Goal: Task Accomplishment & Management: Manage account settings

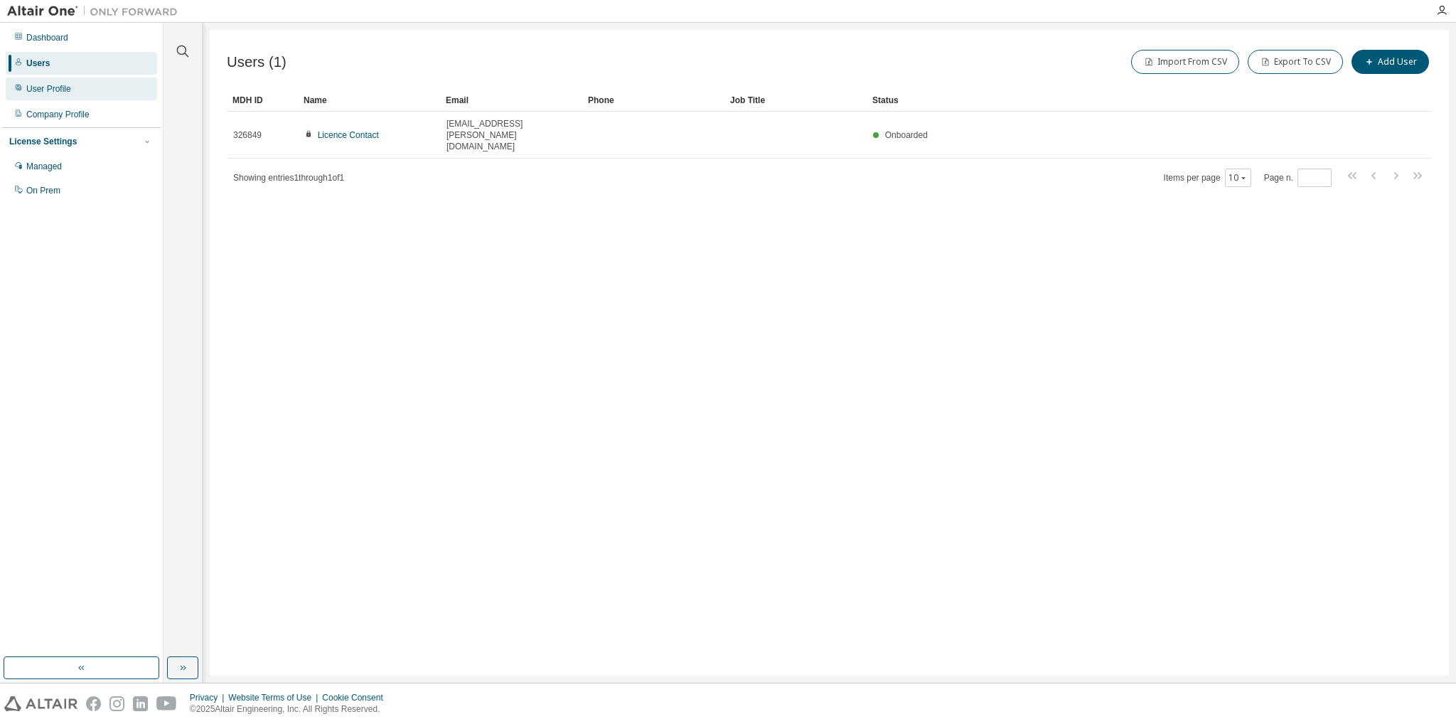
click at [88, 84] on div "User Profile" at bounding box center [81, 89] width 151 height 23
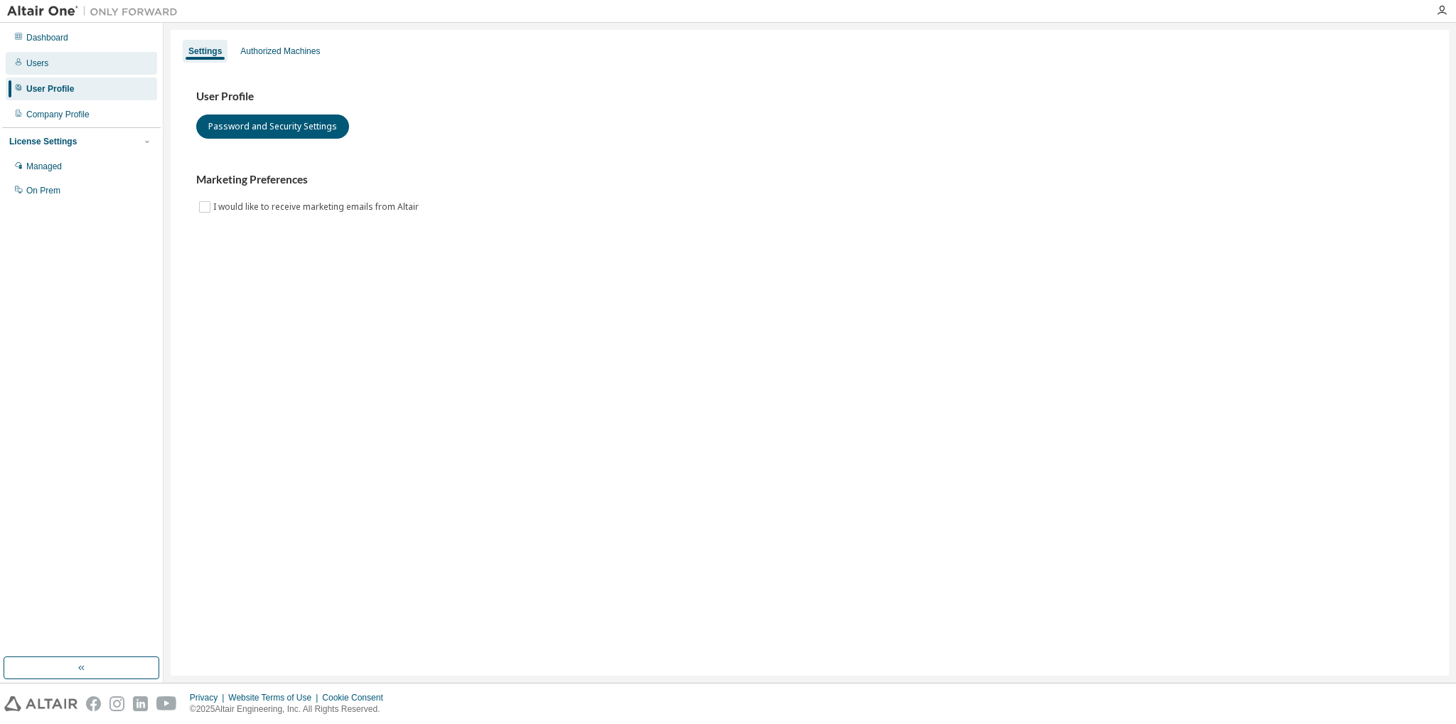
click at [102, 56] on div "Users" at bounding box center [81, 63] width 151 height 23
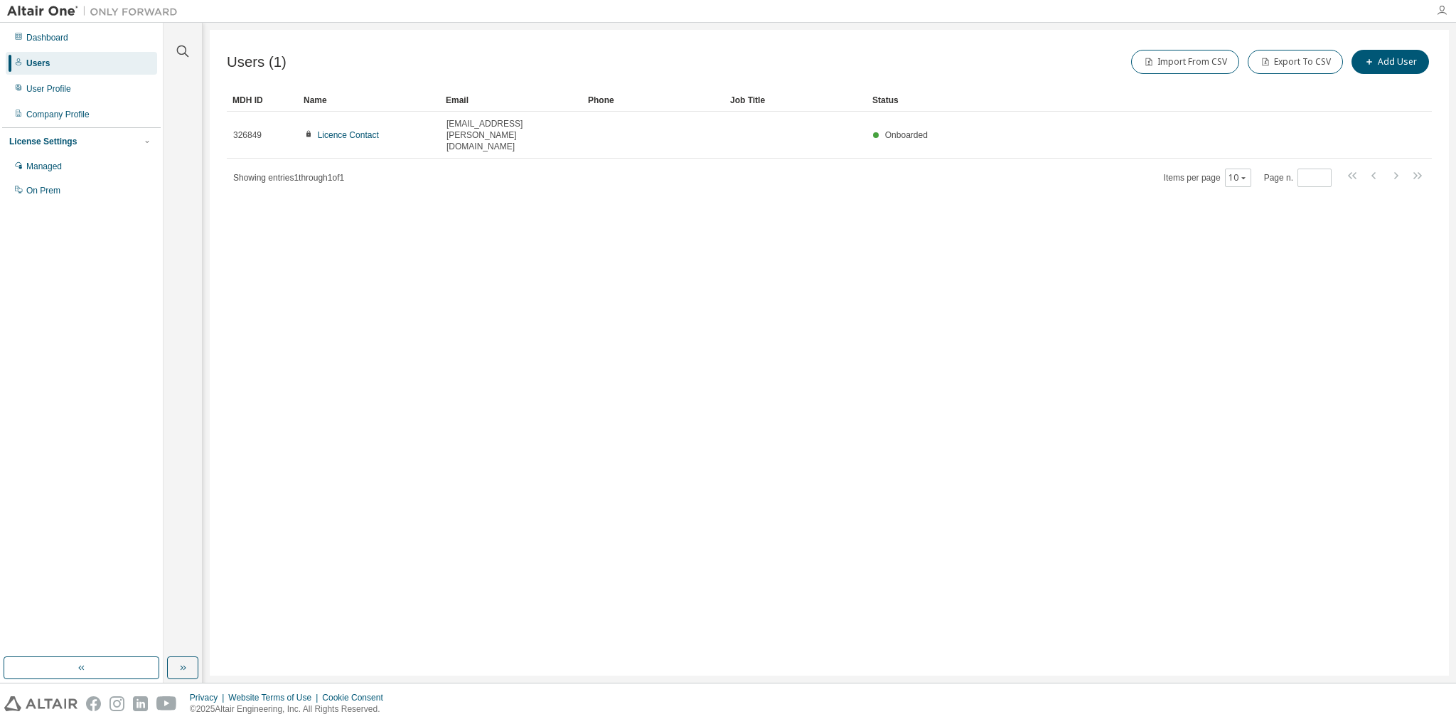
click at [1437, 9] on icon "button" at bounding box center [1442, 10] width 11 height 11
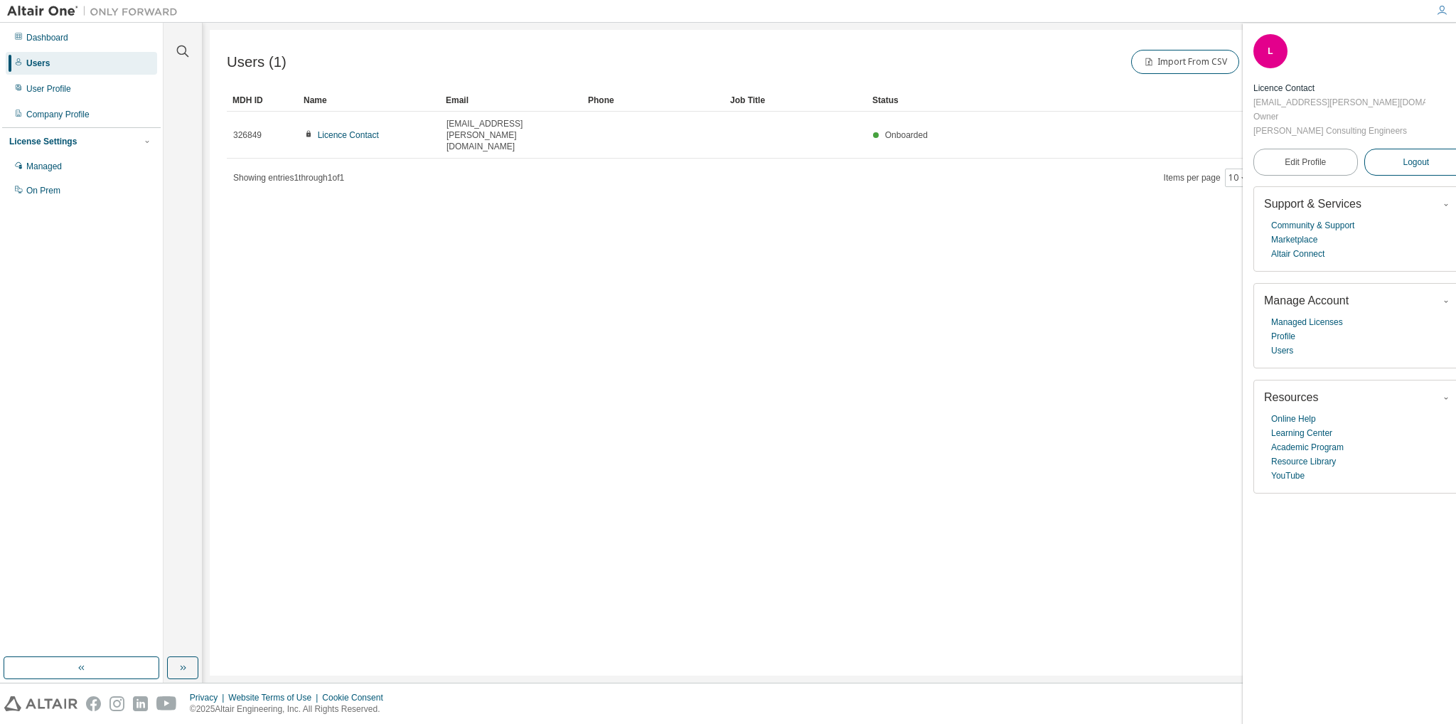
click at [1403, 155] on span "Logout" at bounding box center [1416, 162] width 26 height 14
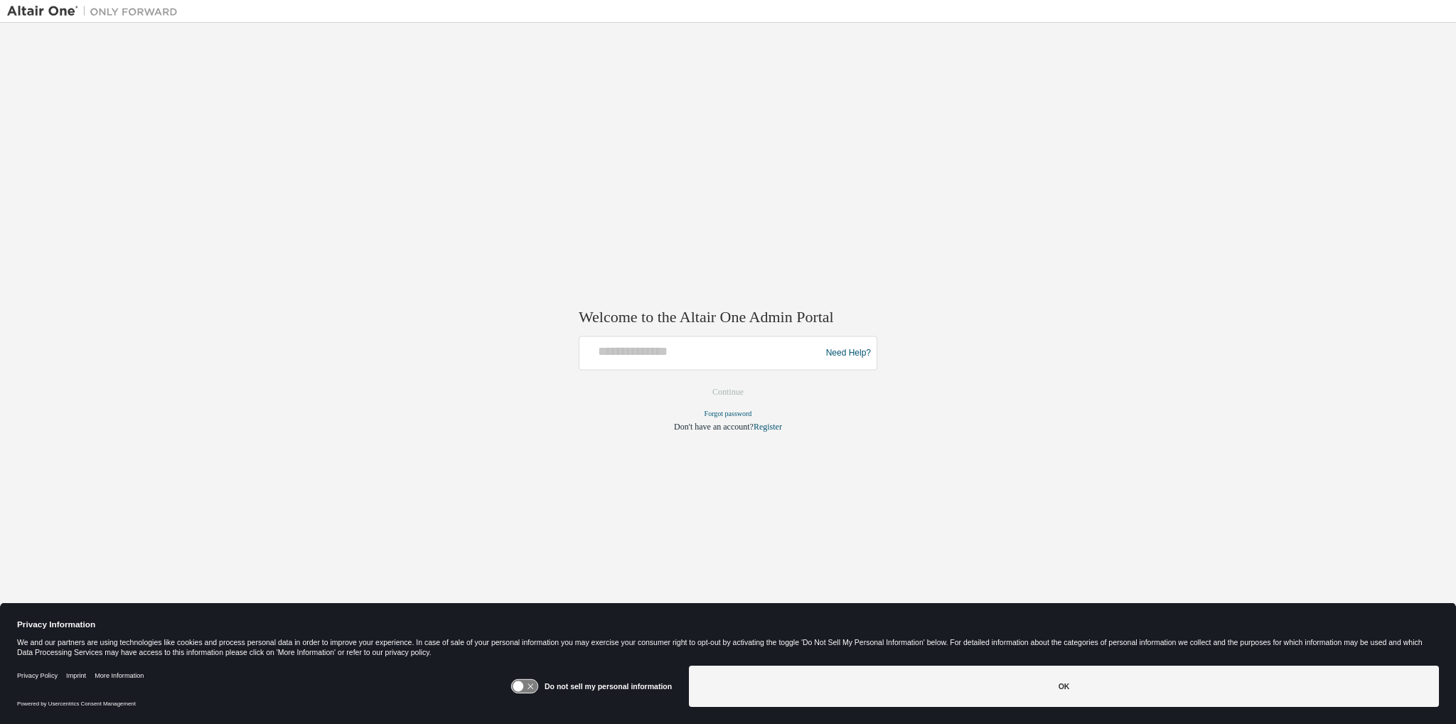
click at [631, 336] on div "Need Help?" at bounding box center [728, 353] width 299 height 34
click at [649, 359] on input "text" at bounding box center [702, 350] width 234 height 21
type input "**********"
click at [698, 382] on button "Continue" at bounding box center [728, 392] width 61 height 21
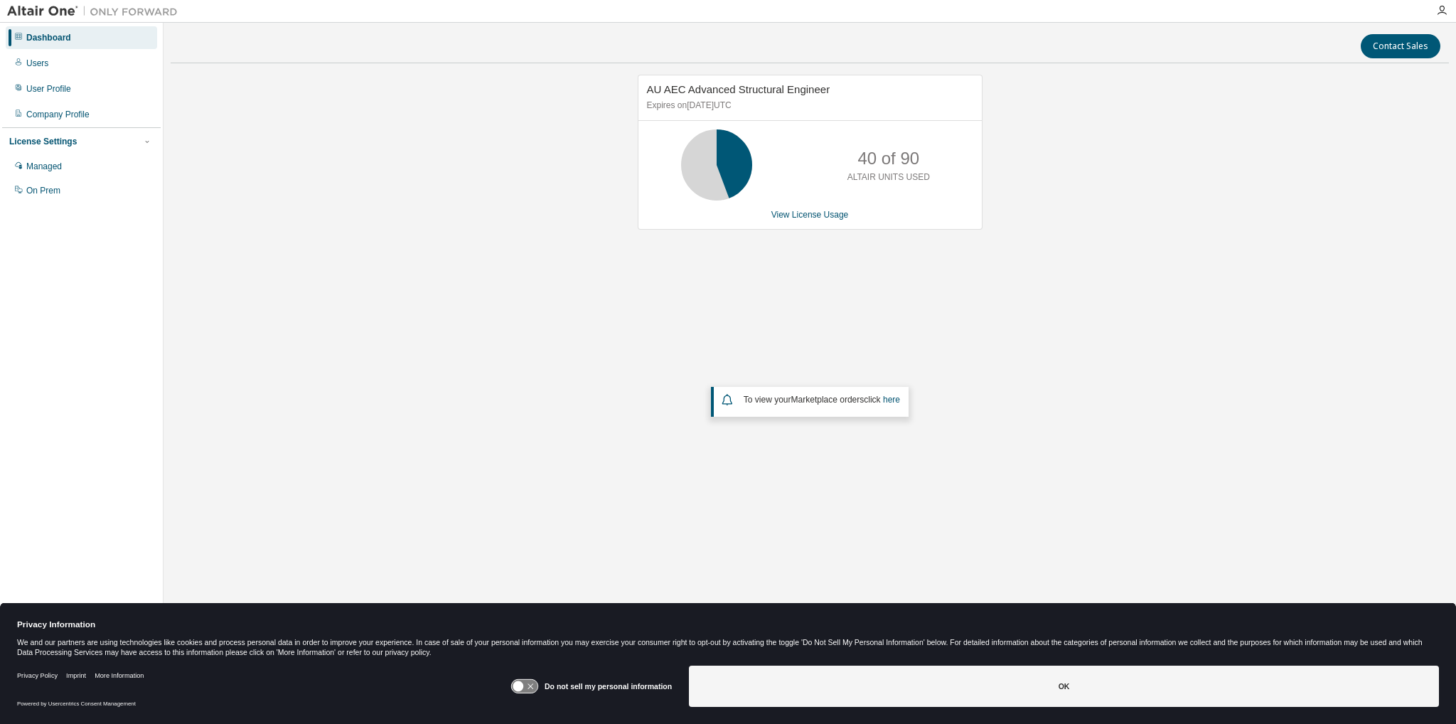
click at [80, 49] on div "Dashboard Users User Profile Company Profile License Settings Managed On Prem" at bounding box center [81, 114] width 159 height 178
click at [78, 58] on div "Users" at bounding box center [81, 63] width 151 height 23
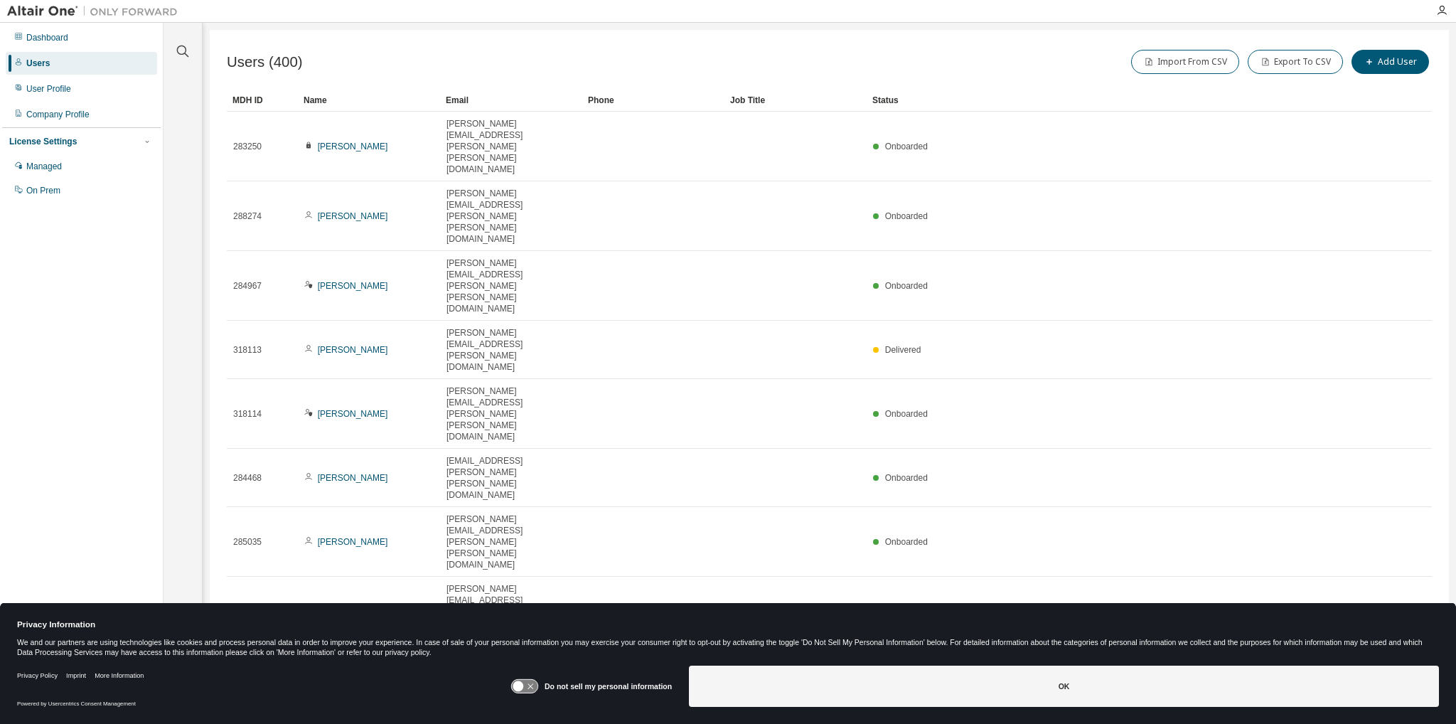
click at [1246, 524] on div "Users (400) Import From CSV Export To CSV Add User Clear Load Save Save As Fiel…" at bounding box center [830, 353] width 1240 height 646
click at [1247, 507] on div "Users (400) Import From CSV Export To CSV Add User Clear Load Save Save As Fiel…" at bounding box center [830, 353] width 1240 height 646
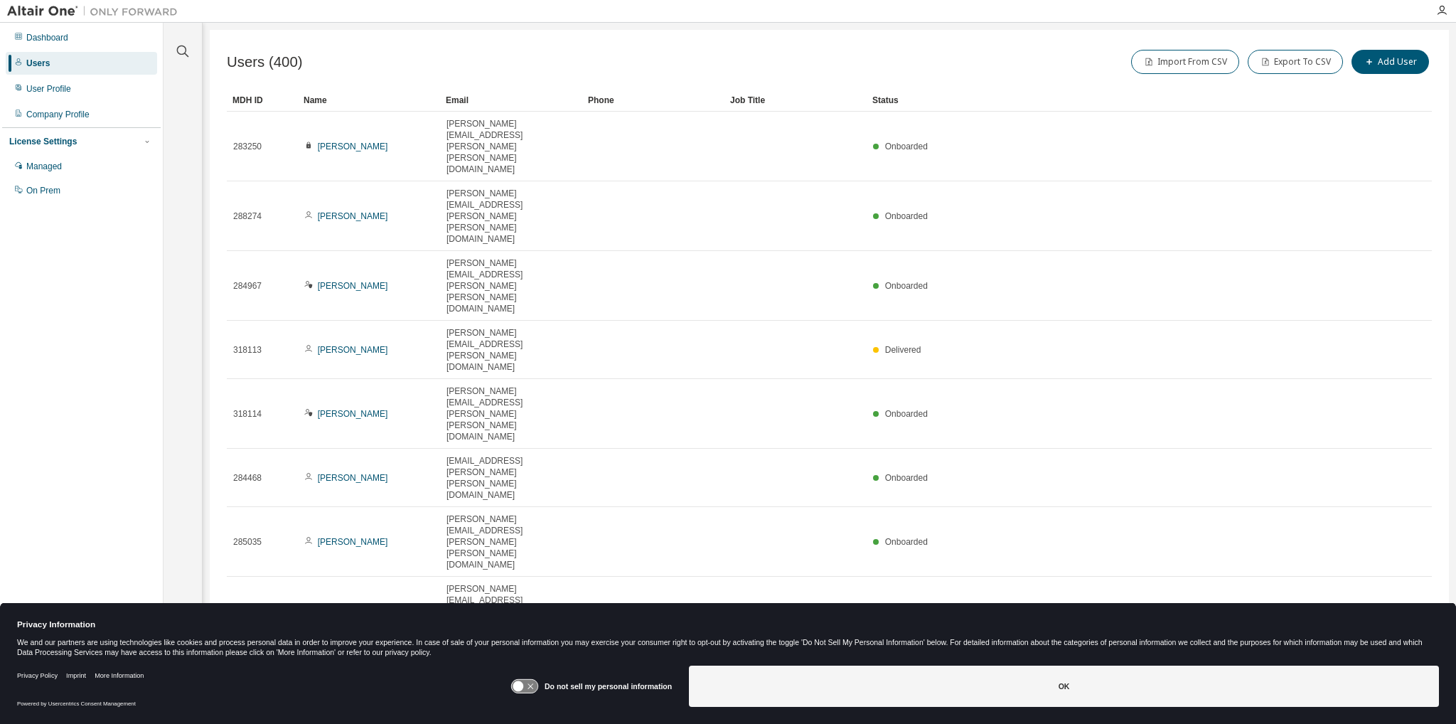
click at [1246, 499] on div "100" at bounding box center [1284, 504] width 114 height 17
click at [351, 97] on div "Name" at bounding box center [369, 100] width 131 height 23
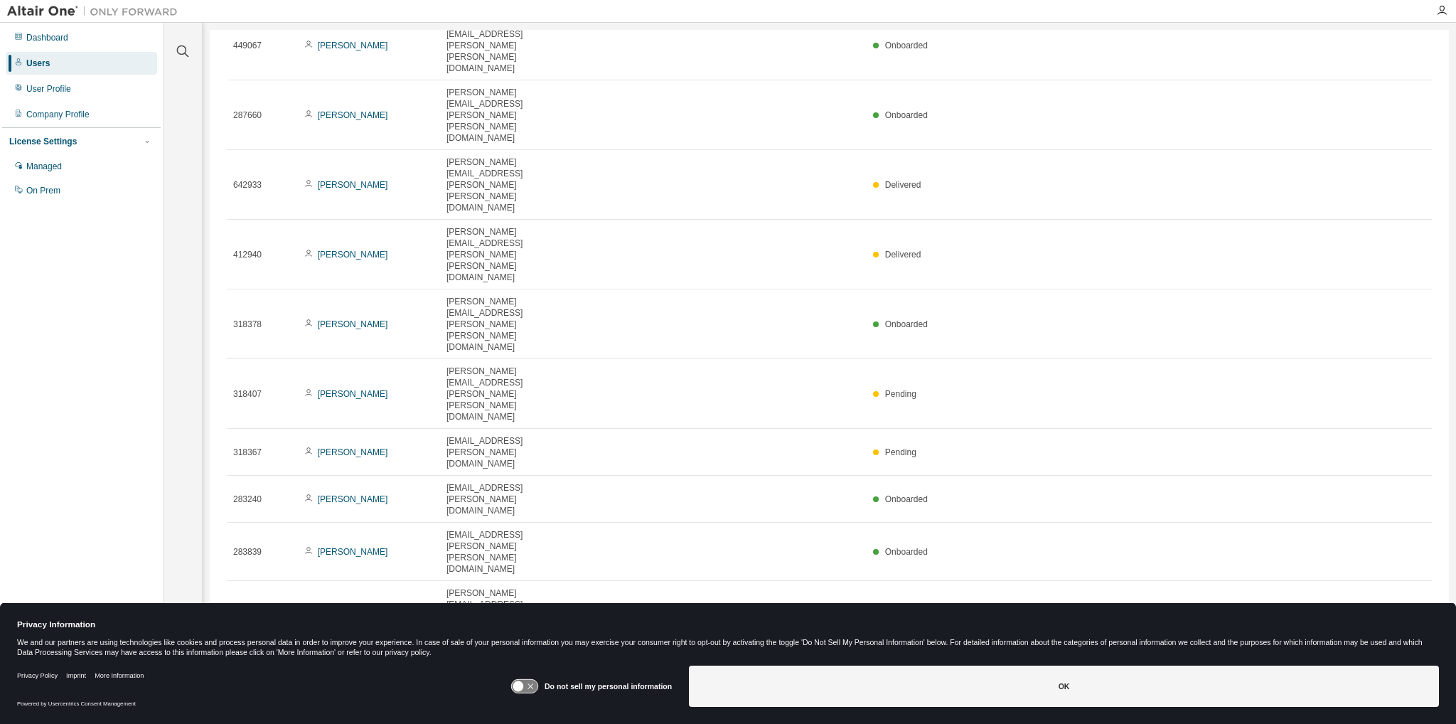
scroll to position [2249, 0]
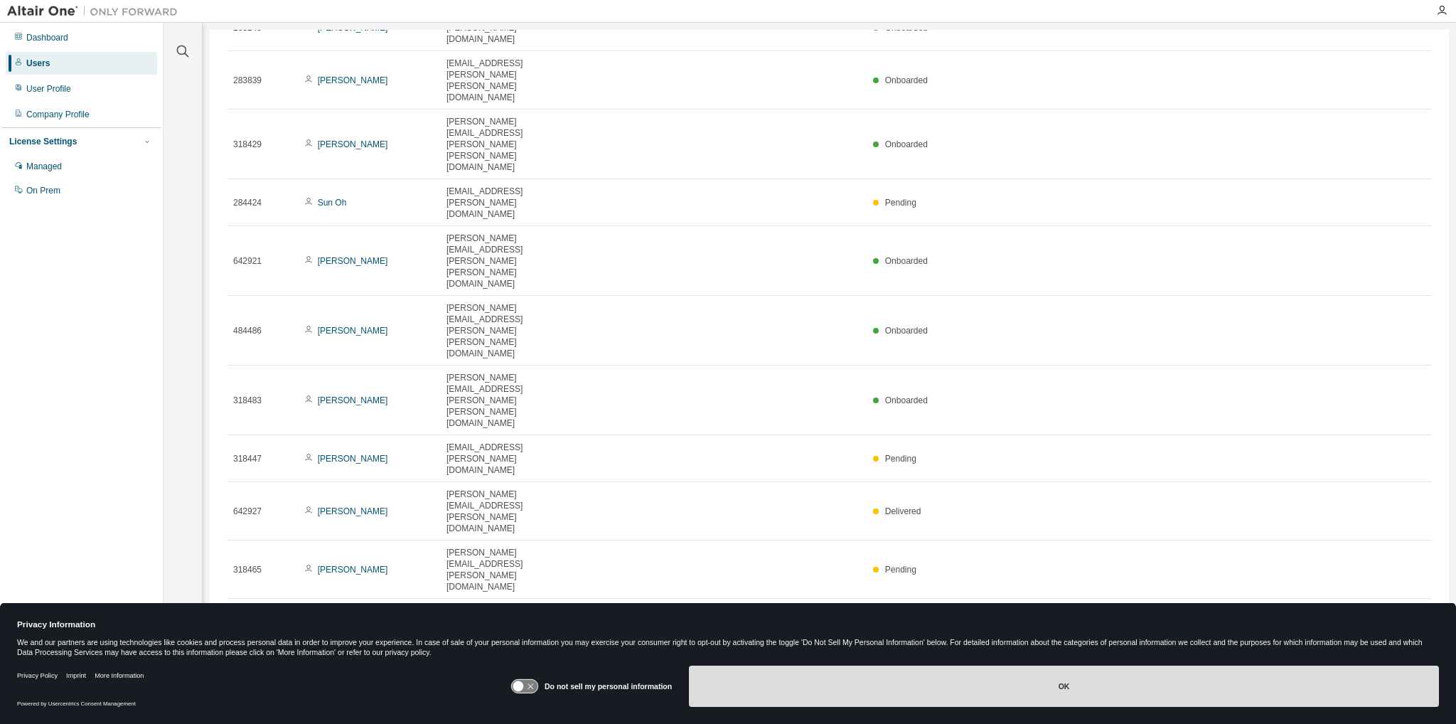
click at [1047, 678] on button "OK" at bounding box center [1064, 686] width 750 height 41
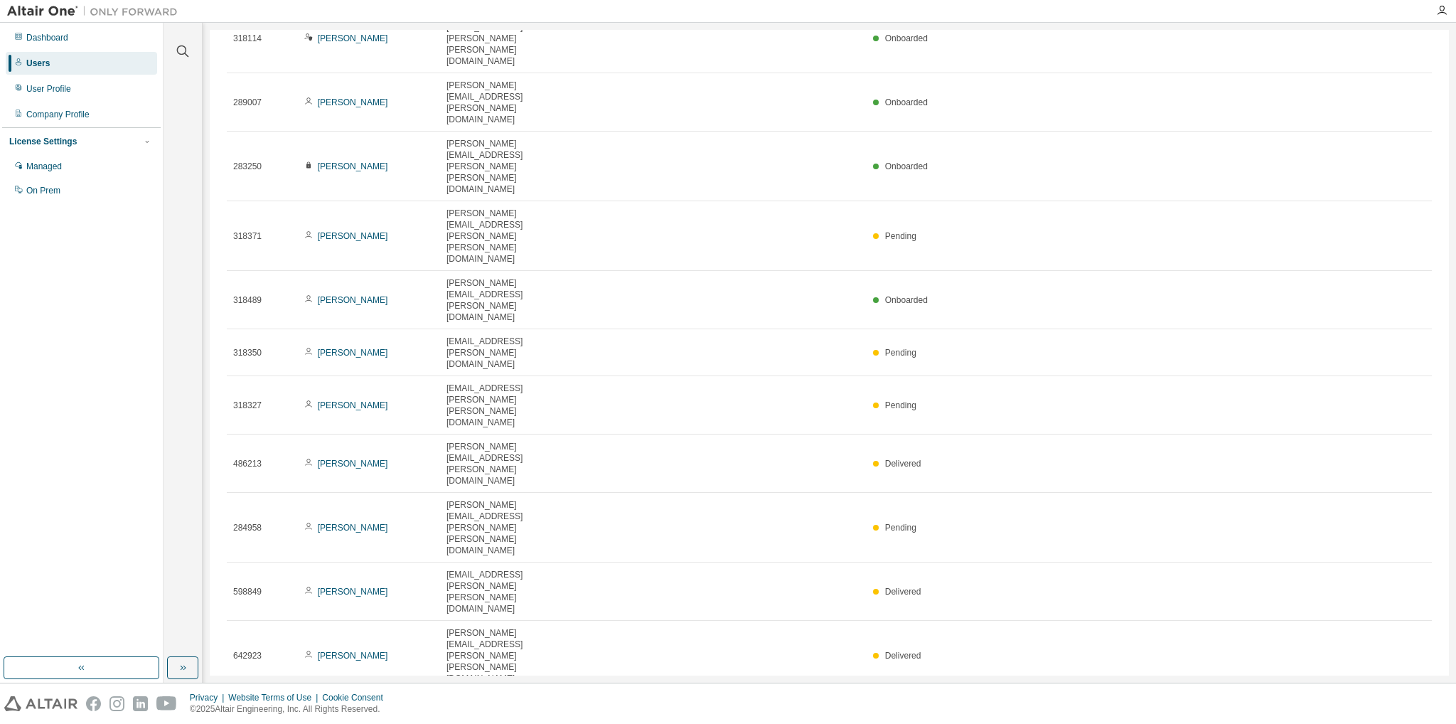
scroll to position [2090, 0]
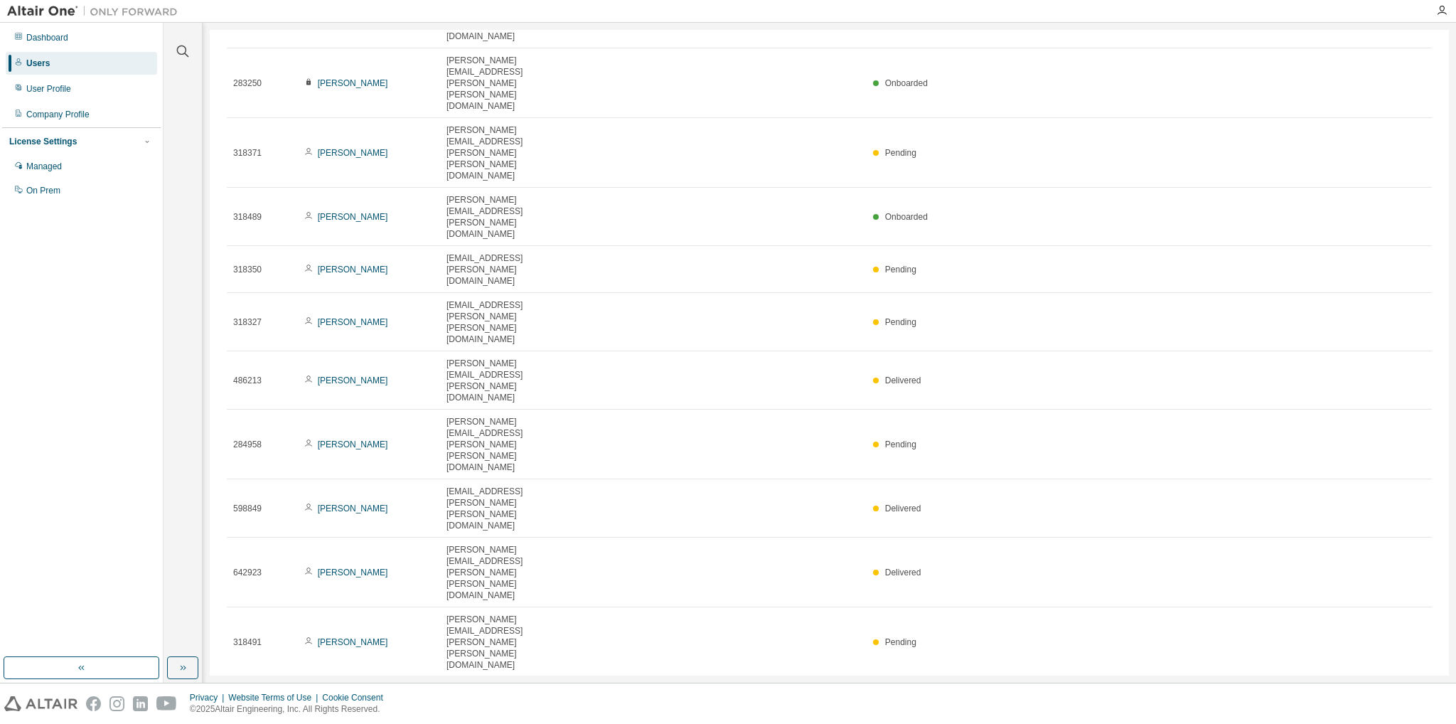
type input "*"
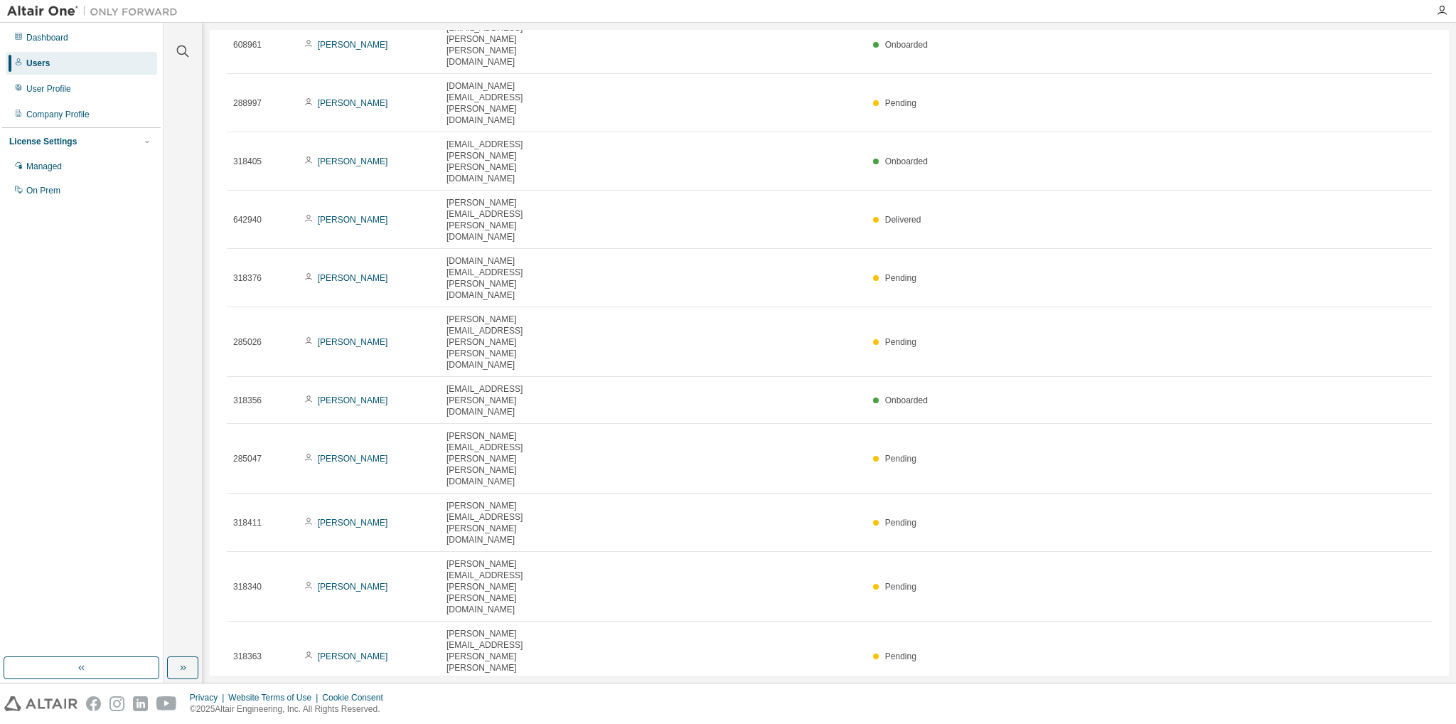
scroll to position [284, 0]
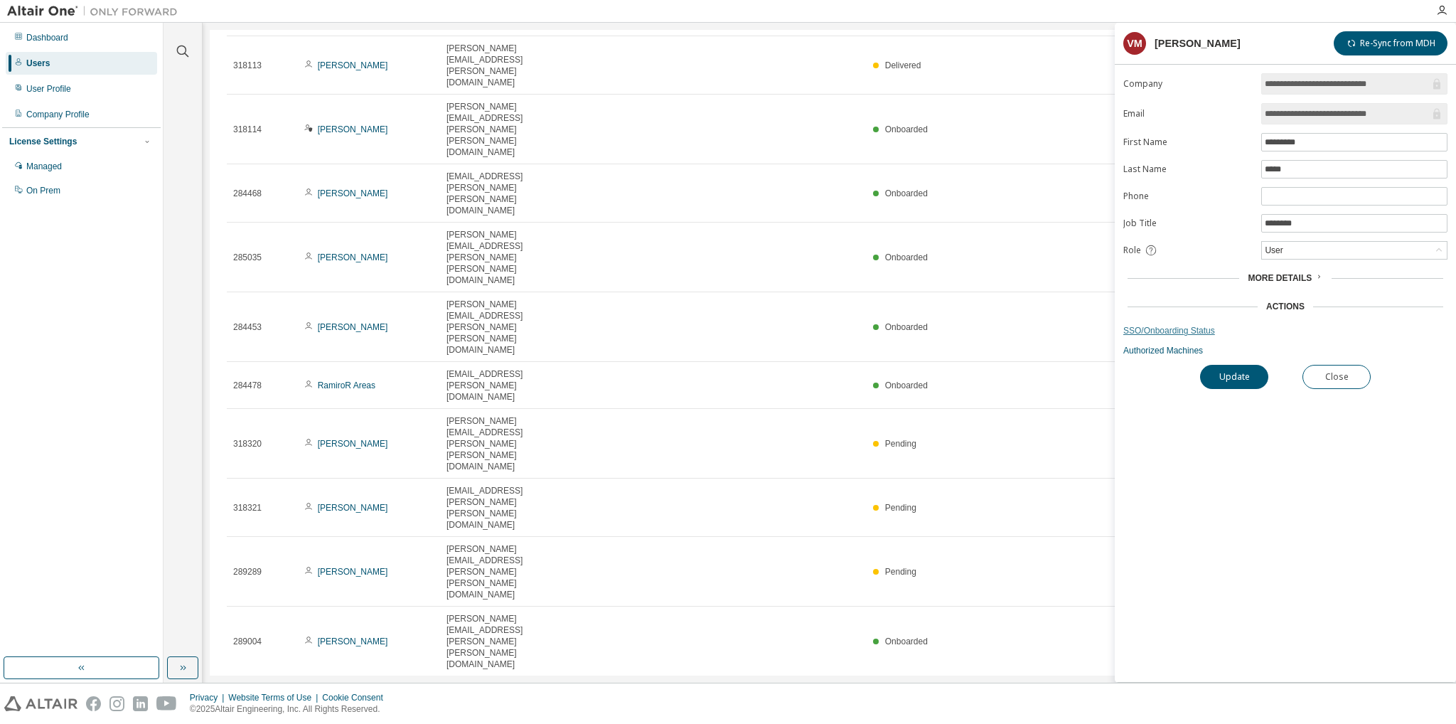
click at [1178, 325] on link "SSO/Onboarding Status" at bounding box center [1286, 330] width 324 height 11
